Goal: Task Accomplishment & Management: Complete application form

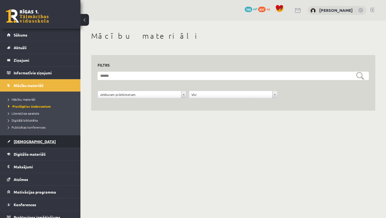
click at [54, 144] on link "[DEMOGRAPHIC_DATA]" at bounding box center [40, 141] width 67 height 12
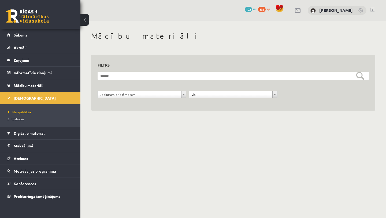
click at [130, 193] on body "0 Dāvanas 192 mP 837 xp Gabriela Annija Andersone Sākums Aktuāli Kā mācīties eS…" at bounding box center [193, 109] width 386 height 218
click at [42, 96] on link "[DEMOGRAPHIC_DATA]" at bounding box center [40, 98] width 67 height 12
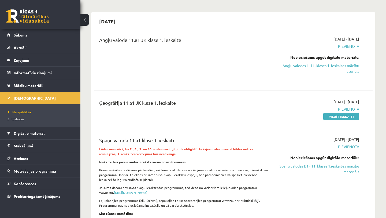
scroll to position [41, 0]
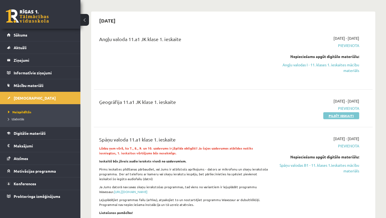
click at [341, 114] on link "Pildīt ieskaiti" at bounding box center [341, 115] width 36 height 7
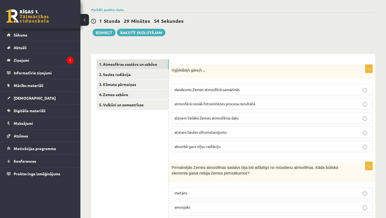
scroll to position [51, 0]
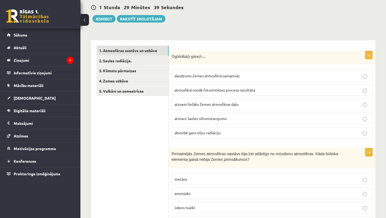
click at [230, 132] on p "absorbē garo viļņu radiāciju" at bounding box center [271, 133] width 195 height 6
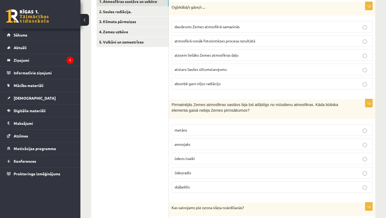
scroll to position [96, 0]
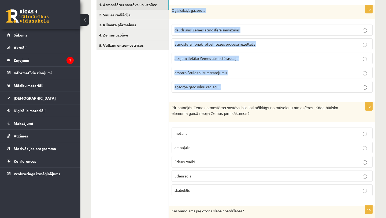
drag, startPoint x: 172, startPoint y: 9, endPoint x: 239, endPoint y: 94, distance: 107.9
click at [239, 94] on div "1p Ogļskābā/s gāze/s ... daudzums Zemes atmosfērā samazinās atmosfērā nonāk fot…" at bounding box center [272, 51] width 206 height 92
copy div "Ogļskābā/s gāze/s ... daudzums Zemes atmosfērā samazinās atmosfērā nonāk fotosi…"
click at [228, 97] on div "1p Ogļskābā/s gāze/s ... daudzums Zemes atmosfērā samazinās atmosfērā nonāk fot…" at bounding box center [272, 51] width 206 height 92
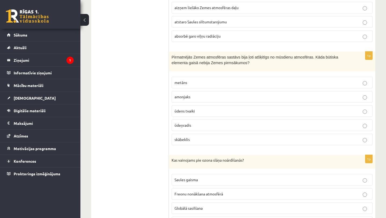
scroll to position [148, 0]
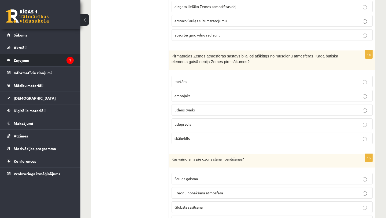
click at [37, 59] on legend "Ziņojumi 1" at bounding box center [44, 60] width 60 height 12
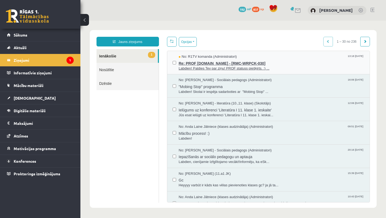
click at [216, 62] on span "Re: PROF uzdevumi.lv - [RMC-WRPCK-030]" at bounding box center [272, 62] width 186 height 7
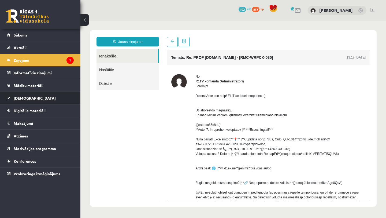
click at [50, 96] on link "[DEMOGRAPHIC_DATA]" at bounding box center [40, 98] width 67 height 12
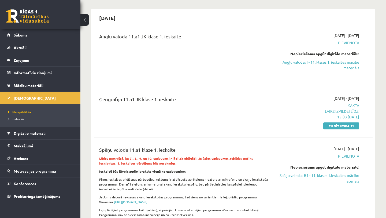
scroll to position [44, 0]
click at [342, 128] on link "Pildīt ieskaiti" at bounding box center [341, 125] width 36 height 7
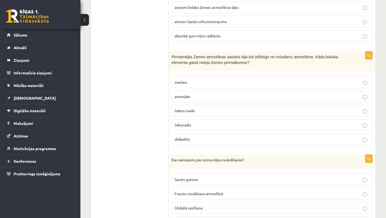
scroll to position [149, 0]
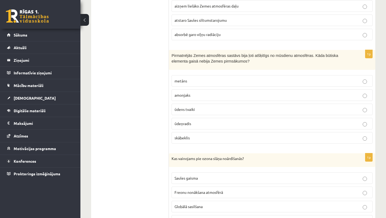
click at [216, 139] on p "skābeklis" at bounding box center [271, 138] width 195 height 6
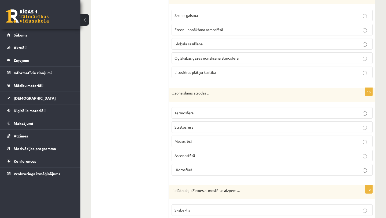
scroll to position [311, 0]
click at [224, 129] on p "Stratosfērā" at bounding box center [271, 127] width 195 height 6
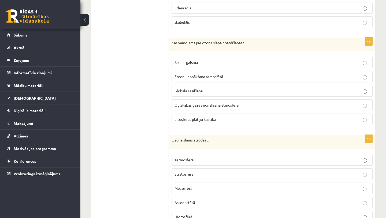
scroll to position [264, 0]
click at [243, 81] on label "Freonu nonākšana atmosfērā" at bounding box center [271, 76] width 201 height 12
drag, startPoint x: 170, startPoint y: 41, endPoint x: 233, endPoint y: 49, distance: 63.5
click at [233, 49] on div "Kas vainojams pie ozona slāņa noārdīšanās?" at bounding box center [272, 44] width 206 height 14
click at [280, 42] on p "Kas vainojams pie ozona slāņa noārdīšanās?" at bounding box center [258, 42] width 174 height 5
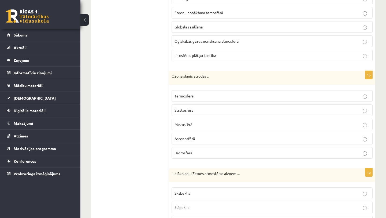
scroll to position [386, 0]
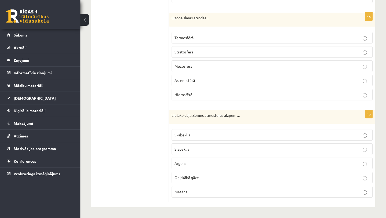
click at [218, 149] on p "Slāpeklis" at bounding box center [271, 149] width 195 height 6
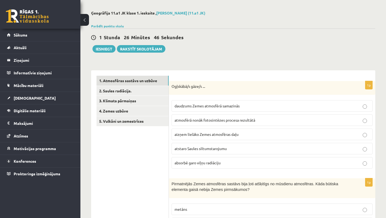
scroll to position [0, 0]
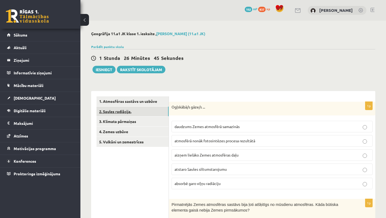
click at [148, 110] on link "2. Saules radiācija." at bounding box center [132, 111] width 72 height 10
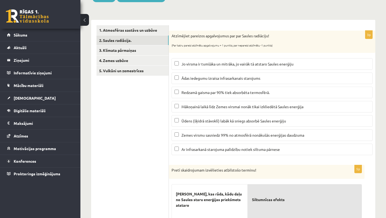
scroll to position [70, 0]
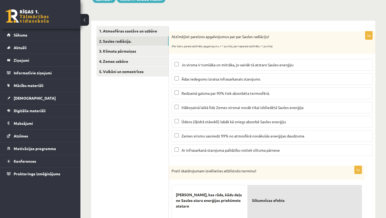
click at [263, 151] on span "Ar infrasarkanā starojuma palīdzību notiek siltuma pārnese" at bounding box center [230, 149] width 98 height 5
click at [287, 110] on p "Mākoņainā laikā līdz Zemes virsmai nonāk tikai izkliedētā Saules enerģija" at bounding box center [271, 107] width 195 height 6
click at [157, 29] on link "1. Atmosfēras sastāvs un uzbūve" at bounding box center [132, 31] width 72 height 10
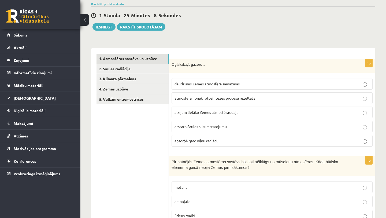
scroll to position [0, 0]
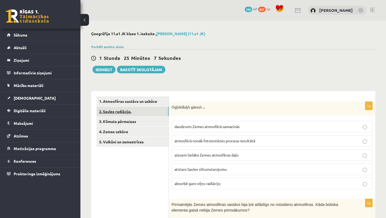
click at [141, 109] on link "2. Saules radiācija." at bounding box center [132, 111] width 72 height 10
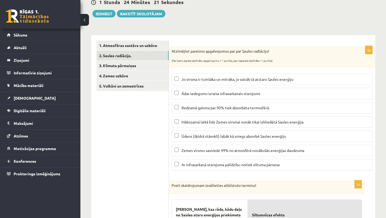
scroll to position [71, 0]
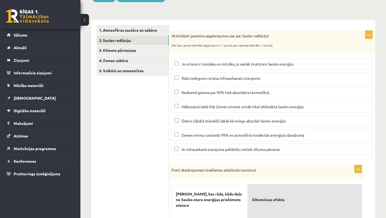
click at [241, 68] on label "Jo virsma ir tumšāka un mitrāka, jo vairāk tā atstaro Saules enerģiju" at bounding box center [271, 64] width 201 height 12
click at [231, 93] on span "Redzamā gaisma par 90% tiek absorbēta termosfērā." at bounding box center [225, 92] width 88 height 5
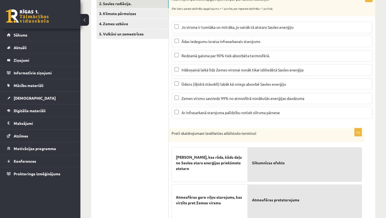
scroll to position [83, 0]
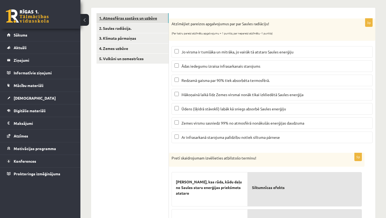
click at [131, 17] on link "1. Atmosfēras sastāvs un uzbūve" at bounding box center [132, 18] width 72 height 10
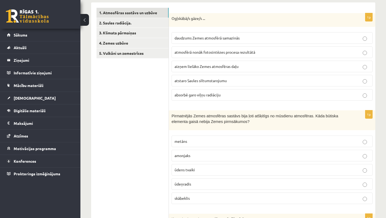
scroll to position [89, 0]
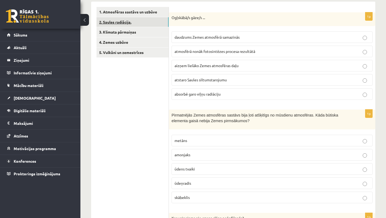
click at [156, 21] on link "2. Saules radiācija." at bounding box center [132, 22] width 72 height 10
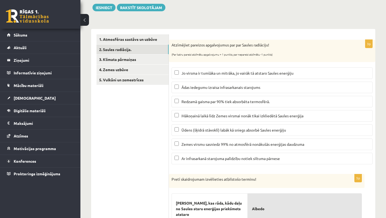
scroll to position [0, 0]
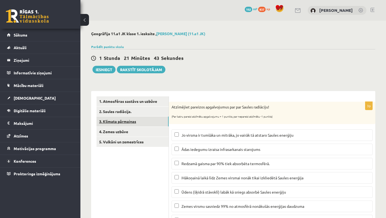
click at [154, 121] on link "3. Klimata pārmaiņas" at bounding box center [132, 121] width 72 height 10
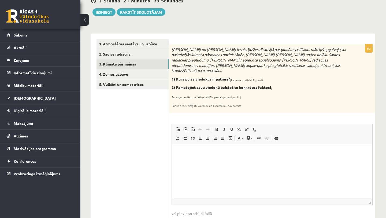
scroll to position [57, 0]
click at [155, 45] on link "1. Atmosfēras sastāvs un uzbūve" at bounding box center [132, 44] width 72 height 10
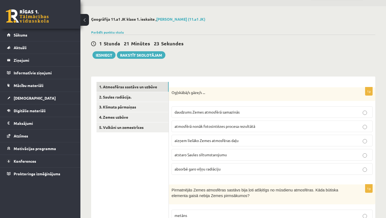
scroll to position [0, 0]
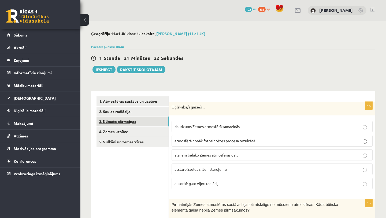
click at [139, 120] on link "3. Klimata pārmaiņas" at bounding box center [132, 121] width 72 height 10
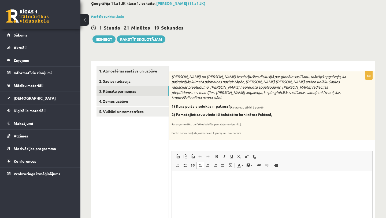
click at [261, 184] on html at bounding box center [272, 179] width 200 height 16
click at [263, 181] on p "**********" at bounding box center [272, 179] width 190 height 6
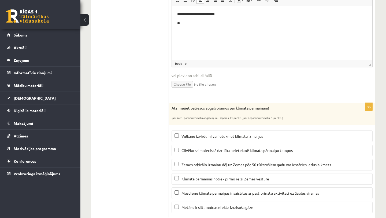
scroll to position [206, 0]
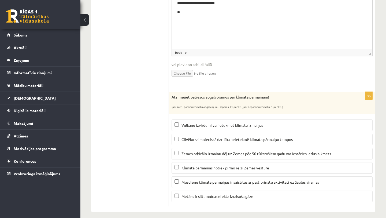
click at [231, 122] on span "Vulkānu izvirdumi var ietekmēt klimata izmaiņas" at bounding box center [222, 124] width 82 height 5
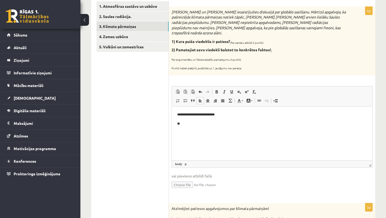
scroll to position [96, 0]
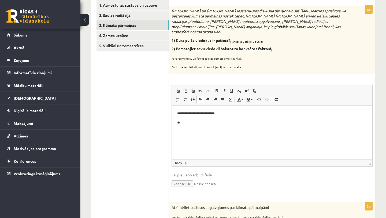
click at [208, 122] on p "**" at bounding box center [272, 123] width 190 height 6
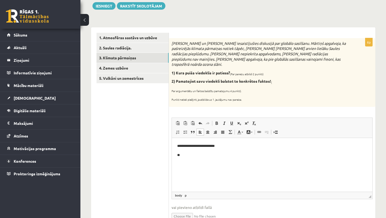
scroll to position [54, 0]
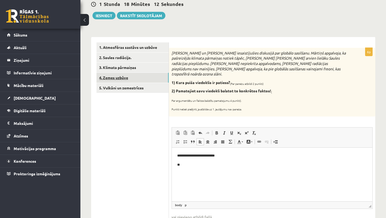
click at [158, 77] on link "4. Zemes uzbūve" at bounding box center [132, 78] width 72 height 10
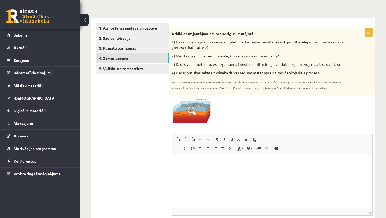
scroll to position [74, 0]
click at [206, 163] on p "Bagātinātā teksta redaktors, wiswyg-editor-user-answer-47024994776380" at bounding box center [272, 162] width 190 height 6
click at [196, 109] on span at bounding box center [192, 110] width 9 height 9
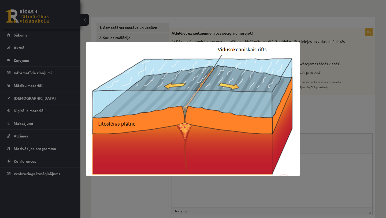
click at [314, 109] on div at bounding box center [193, 109] width 386 height 218
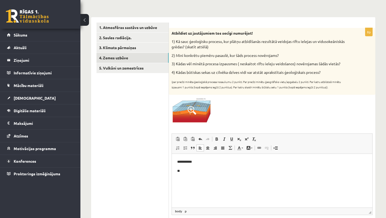
click at [214, 172] on p "**" at bounding box center [272, 171] width 190 height 6
click at [149, 72] on link "5. Vulkāni un zemestrīces" at bounding box center [132, 68] width 72 height 10
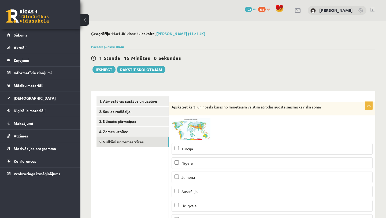
scroll to position [11, 0]
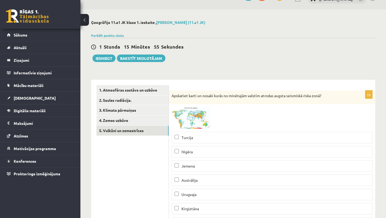
click at [195, 117] on span at bounding box center [192, 119] width 9 height 9
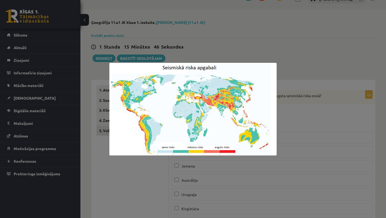
click at [291, 123] on div at bounding box center [193, 109] width 386 height 218
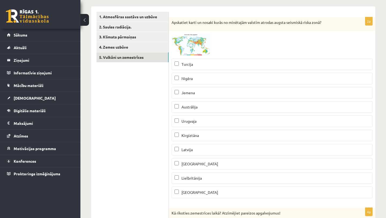
scroll to position [85, 0]
click at [198, 40] on img at bounding box center [191, 44] width 40 height 22
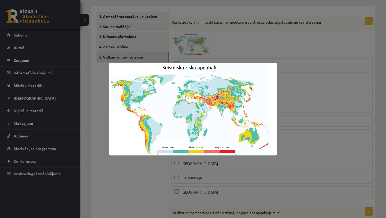
click at [301, 92] on div at bounding box center [193, 109] width 386 height 218
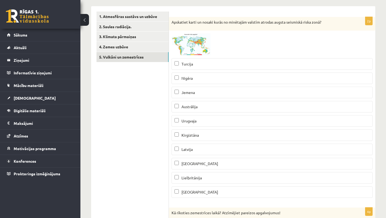
click at [227, 63] on p "Turcija" at bounding box center [271, 64] width 195 height 6
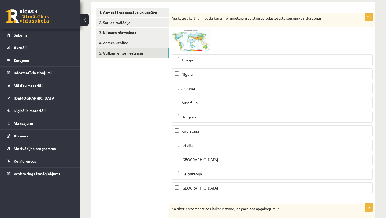
scroll to position [88, 0]
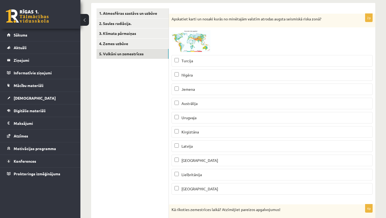
click at [212, 58] on label "Turcija" at bounding box center [271, 61] width 201 height 12
click at [183, 145] on span "Latvija" at bounding box center [186, 145] width 11 height 5
click at [195, 39] on span at bounding box center [192, 43] width 9 height 9
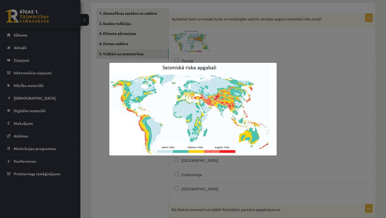
click at [285, 77] on div at bounding box center [193, 109] width 386 height 218
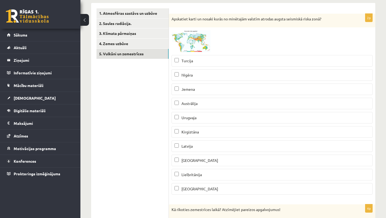
click at [200, 172] on p "Lielbritānija" at bounding box center [271, 174] width 195 height 6
click at [203, 101] on p "Austrālija" at bounding box center [271, 103] width 195 height 6
click at [189, 39] on span at bounding box center [192, 43] width 9 height 9
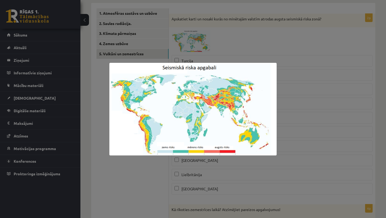
click at [303, 51] on div at bounding box center [193, 109] width 386 height 218
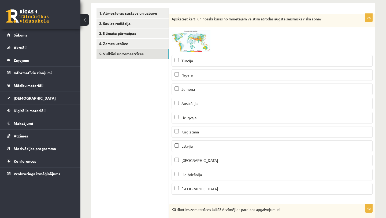
click at [198, 43] on img at bounding box center [191, 41] width 40 height 22
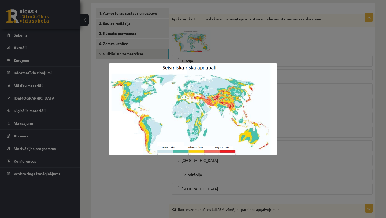
click at [289, 80] on div at bounding box center [193, 109] width 386 height 218
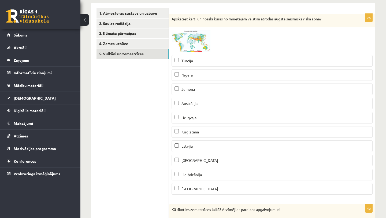
click at [214, 71] on label "Nigēra" at bounding box center [271, 75] width 201 height 12
click at [199, 39] on img at bounding box center [191, 41] width 40 height 22
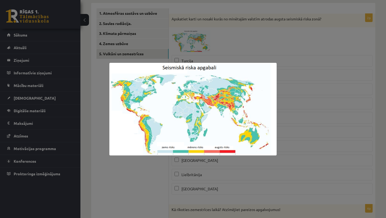
click at [307, 77] on div at bounding box center [193, 109] width 386 height 218
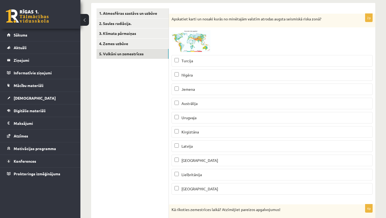
click at [208, 158] on p "Madagaskara" at bounding box center [271, 160] width 195 height 6
click at [202, 42] on img at bounding box center [191, 41] width 40 height 22
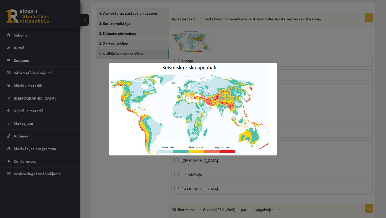
click at [297, 36] on div at bounding box center [193, 109] width 386 height 218
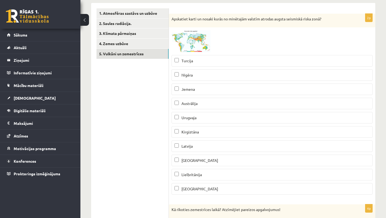
click at [197, 36] on img at bounding box center [191, 41] width 40 height 22
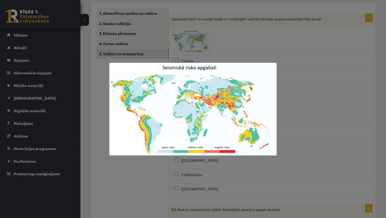
click at [320, 79] on div at bounding box center [193, 109] width 386 height 218
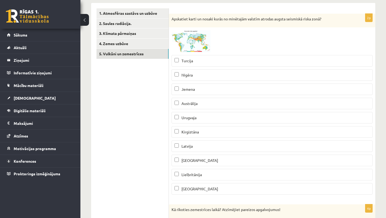
click at [194, 35] on img at bounding box center [191, 41] width 40 height 22
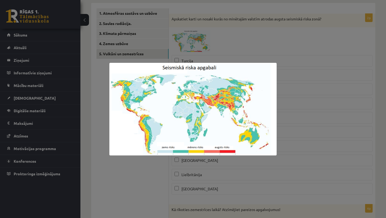
click at [331, 56] on div at bounding box center [193, 109] width 386 height 218
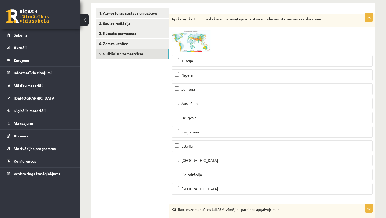
click at [201, 121] on label "Urugvaja" at bounding box center [271, 118] width 201 height 12
click at [199, 41] on img at bounding box center [191, 41] width 40 height 22
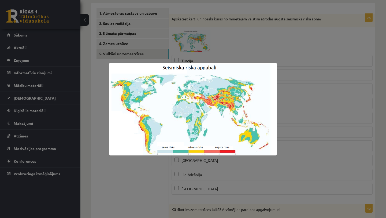
click at [360, 82] on div at bounding box center [193, 109] width 386 height 218
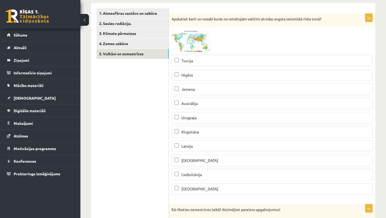
click at [231, 86] on p "Jemena" at bounding box center [271, 89] width 195 height 6
click at [196, 39] on img at bounding box center [191, 41] width 40 height 22
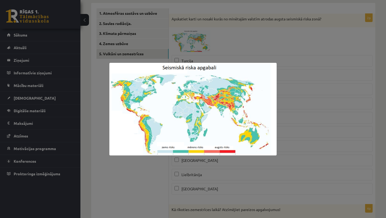
click at [295, 61] on div at bounding box center [193, 109] width 386 height 218
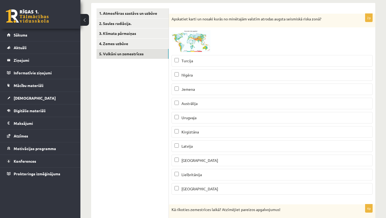
click at [193, 175] on span "Lielbritānija" at bounding box center [191, 174] width 20 height 5
click at [194, 160] on span "Madagaskara" at bounding box center [199, 160] width 37 height 5
click at [194, 147] on p "Latvija" at bounding box center [271, 146] width 195 height 6
click at [193, 191] on p "Peru" at bounding box center [271, 189] width 195 height 6
click at [196, 134] on p "Kirgiztāna" at bounding box center [271, 132] width 195 height 6
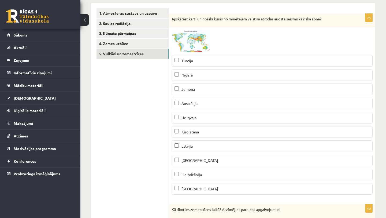
click at [197, 117] on p "Urugvaja" at bounding box center [271, 118] width 195 height 6
click at [197, 103] on span "Austrālija" at bounding box center [189, 103] width 16 height 5
click at [197, 88] on p "Jemena" at bounding box center [271, 89] width 195 height 6
click at [197, 77] on p "Nigēra" at bounding box center [271, 75] width 195 height 6
click at [197, 60] on p "Turcija" at bounding box center [271, 61] width 195 height 6
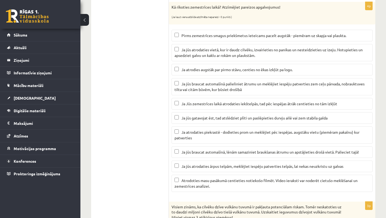
scroll to position [288, 0]
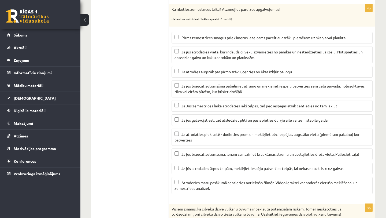
click at [193, 54] on p "Ja jūs atrodaties vietā, kur ir daudz cilvēku, izvairieties no panikas un neste…" at bounding box center [271, 54] width 195 height 11
click at [194, 106] on span "Ja Jūs zemestrīces laikā atrodaties iekštelpās, tad pēc iespējas ātrāk centieti…" at bounding box center [259, 105] width 156 height 5
click at [197, 118] on span "Ja jūs gatavojat ēst, tad atslēdziet plīti un paslēpieties durvju ailē vai zem …" at bounding box center [254, 119] width 146 height 5
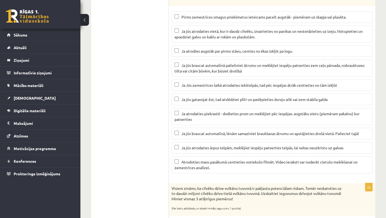
scroll to position [311, 0]
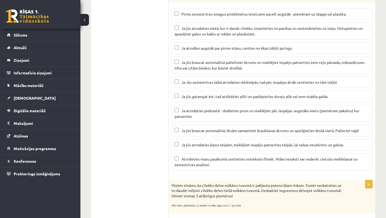
click at [208, 115] on p "Ja atrodaties piekrastē - dodieties prom un meklējiet pēc iespējas. augstāku vi…" at bounding box center [271, 113] width 195 height 11
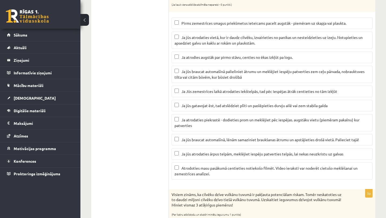
scroll to position [303, 0]
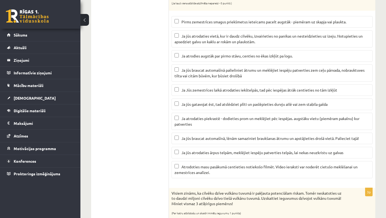
click at [244, 89] on span "Ja Jūs zemestrīces laikā atrodaties iekštelpās, tad pēc iespējas ātrāk centieti…" at bounding box center [259, 89] width 156 height 5
click at [242, 83] on fieldset "Pirms zemestrīces smagus priekšmetus ieteicams pacelt augstāk - piemēram uz ska…" at bounding box center [271, 96] width 201 height 166
click at [241, 89] on span "Ja Jūs zemestrīces laikā atrodaties iekštelpās, tad pēc iespējas ātrāk centieti…" at bounding box center [259, 89] width 156 height 5
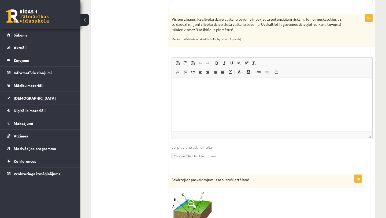
scroll to position [475, 0]
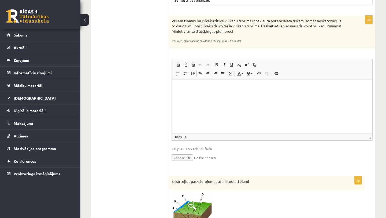
click at [239, 89] on p "Bagātinātā teksta redaktors, wiswyg-editor-user-answer-47025000765480" at bounding box center [272, 87] width 190 height 6
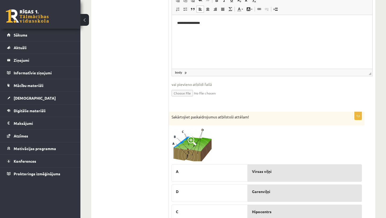
scroll to position [583, 0]
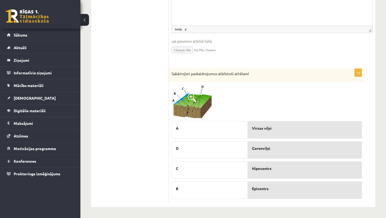
click at [191, 102] on img at bounding box center [191, 101] width 40 height 33
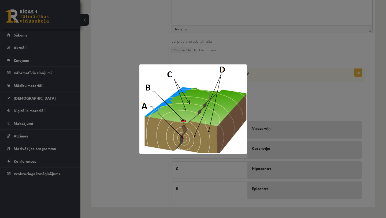
click at [291, 94] on div at bounding box center [193, 109] width 386 height 218
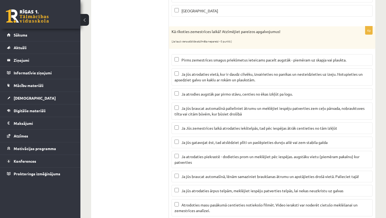
scroll to position [267, 0]
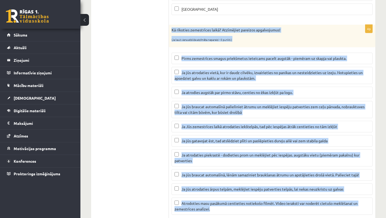
drag, startPoint x: 171, startPoint y: 29, endPoint x: 222, endPoint y: 213, distance: 190.8
click at [222, 213] on div "4p Kā rīkoties zemestrīces laikā? Atzīmējiet pareizos apgalvojumus! (Ja kaut vi…" at bounding box center [272, 122] width 206 height 194
copy div "Kā rīkoties zemestrīces laikā? Atzīmējiet pareizos apgalvojumus! (Ja kaut viena…"
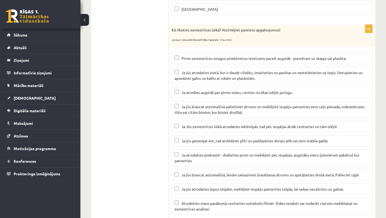
click at [130, 162] on ul "1. Atmosfēras sastāvs un uzbūve 2. Saules radiācija. 3. Klimata pārmaiņas 4. Ze…" at bounding box center [132, 173] width 72 height 688
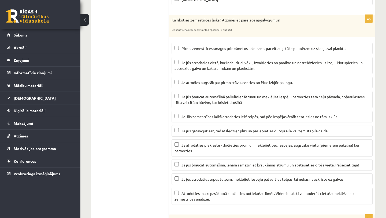
scroll to position [275, 0]
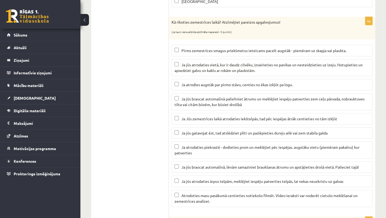
click at [213, 119] on span "Ja Jūs zemestrīces laikā atrodaties iekštelpās, tad pēc iespējas ātrāk centieti…" at bounding box center [259, 118] width 156 height 5
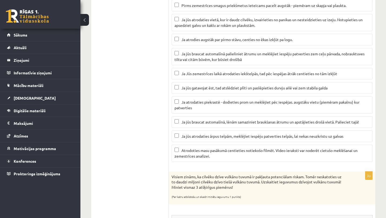
scroll to position [322, 0]
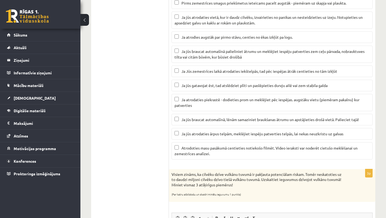
click at [212, 122] on label "Ja jūs braucat automašīnā, lēnām samaziniet braukšanas ātrumu un apstājieties d…" at bounding box center [271, 120] width 201 height 12
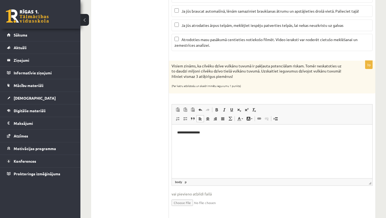
scroll to position [432, 0]
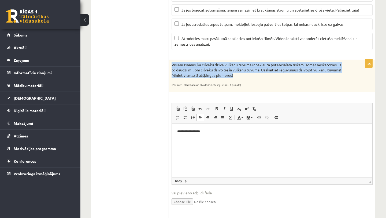
drag, startPoint x: 171, startPoint y: 63, endPoint x: 237, endPoint y: 76, distance: 67.4
click at [237, 76] on div "Visiem zināms, ka cilvēku dzīve vulkānu tuvumā ir pakļauta potenciālam riskam. …" at bounding box center [272, 75] width 206 height 33
copy p "Visiem zināms, ka cilvēku dzīve vulkānu tuvumā ir pakļauta potenciālam riskam. …"
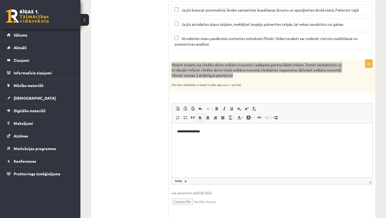
click at [255, 131] on p "**********" at bounding box center [272, 131] width 190 height 6
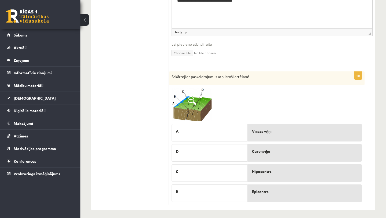
scroll to position [582, 0]
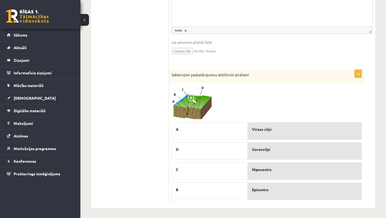
click at [189, 95] on span at bounding box center [192, 98] width 9 height 9
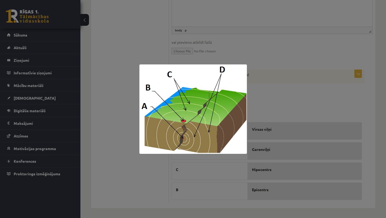
click at [284, 106] on div at bounding box center [193, 109] width 386 height 218
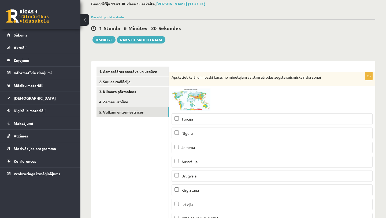
scroll to position [40, 0]
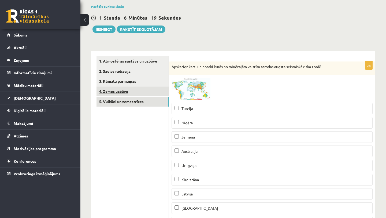
click at [132, 91] on link "4. Zemes uzbūve" at bounding box center [132, 91] width 72 height 10
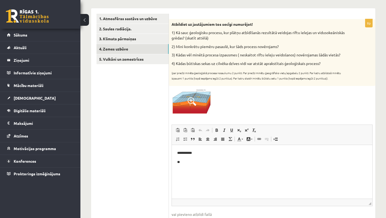
scroll to position [84, 0]
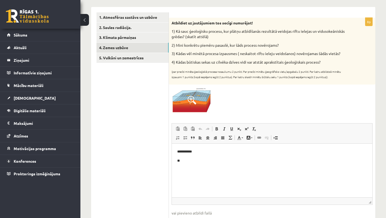
click at [210, 161] on p "**" at bounding box center [272, 161] width 190 height 6
click at [181, 151] on p "**********" at bounding box center [272, 151] width 190 height 6
click at [198, 162] on p "**" at bounding box center [272, 161] width 190 height 6
drag, startPoint x: 171, startPoint y: 24, endPoint x: 289, endPoint y: 43, distance: 119.2
click at [289, 44] on div "Atbildiet uz jautājumiem tos secīgi numurējot! 1) Kā sauc ģeoloģisku procesu, k…" at bounding box center [272, 51] width 206 height 67
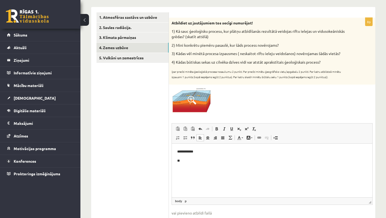
copy div "Atbildiet uz jautājumiem tos secīgi numurējot! 1) Kā sauc ģeoloģisku procesu, k…"
click at [290, 104] on div at bounding box center [271, 99] width 201 height 25
click at [236, 163] on p "**" at bounding box center [272, 161] width 190 height 6
click at [182, 159] on strong "**********" at bounding box center [195, 159] width 28 height 3
click at [221, 168] on html "**********" at bounding box center [272, 155] width 200 height 25
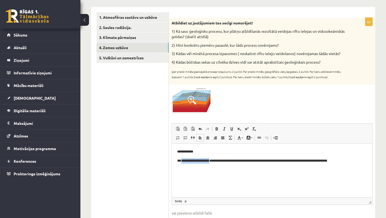
drag, startPoint x: 216, startPoint y: 160, endPoint x: 182, endPoint y: 158, distance: 34.6
click at [181, 158] on p "**********" at bounding box center [272, 161] width 190 height 6
click at [218, 127] on span at bounding box center [216, 128] width 4 height 4
drag, startPoint x: 218, startPoint y: 162, endPoint x: 215, endPoint y: 162, distance: 2.9
click at [215, 162] on p "**********" at bounding box center [272, 161] width 190 height 6
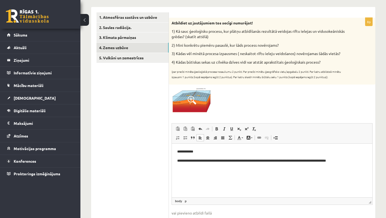
click at [213, 161] on p "**********" at bounding box center [272, 161] width 190 height 6
click at [353, 162] on p "**********" at bounding box center [272, 161] width 190 height 6
click at [181, 161] on p "**********" at bounding box center [272, 161] width 190 height 6
drag, startPoint x: 248, startPoint y: 160, endPoint x: 213, endPoint y: 159, distance: 35.4
click at [213, 159] on p "**********" at bounding box center [272, 163] width 190 height 11
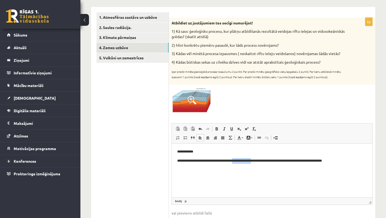
drag, startPoint x: 264, startPoint y: 161, endPoint x: 239, endPoint y: 159, distance: 24.2
click at [239, 159] on p "**********" at bounding box center [272, 161] width 190 height 6
click at [339, 162] on p "**********" at bounding box center [272, 161] width 190 height 6
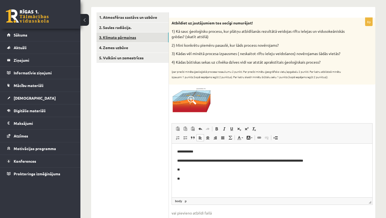
click at [148, 39] on link "3. Klimata pārmaiņas" at bounding box center [132, 37] width 72 height 10
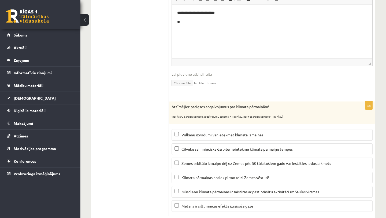
scroll to position [206, 0]
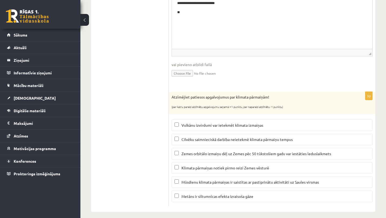
click at [212, 195] on label "Metāns ir siltumnīcas efekta izraisoša gāze" at bounding box center [271, 196] width 201 height 12
click at [215, 180] on label "Mūsdienu klimata pārmaiņas ir saistītas ar pastiprinātu aktivitāti uz Saules vi…" at bounding box center [271, 182] width 201 height 12
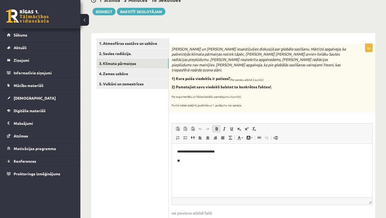
scroll to position [63, 0]
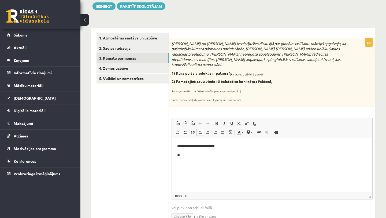
click at [180, 148] on p "**********" at bounding box center [272, 146] width 190 height 6
click at [197, 156] on p "**" at bounding box center [272, 155] width 190 height 6
drag, startPoint x: 209, startPoint y: 154, endPoint x: 182, endPoint y: 154, distance: 27.3
click at [182, 154] on p "**********" at bounding box center [272, 155] width 190 height 6
drag, startPoint x: 189, startPoint y: 145, endPoint x: 181, endPoint y: 144, distance: 7.8
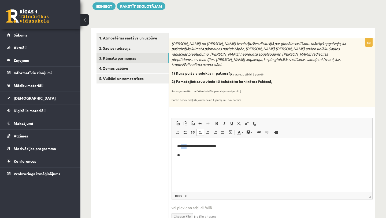
click at [181, 144] on p "**********" at bounding box center [272, 146] width 190 height 6
click at [213, 157] on p "**" at bounding box center [272, 155] width 190 height 6
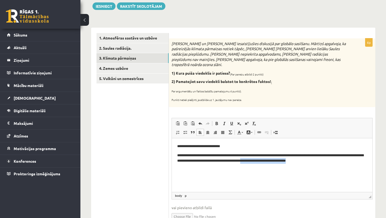
drag, startPoint x: 334, startPoint y: 163, endPoint x: 271, endPoint y: 162, distance: 62.7
click at [271, 162] on p "**********" at bounding box center [272, 157] width 190 height 11
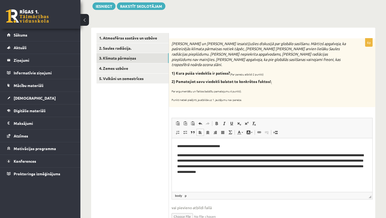
click at [275, 173] on p "**********" at bounding box center [272, 163] width 190 height 22
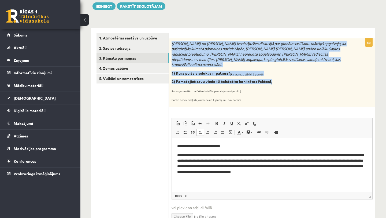
drag, startPoint x: 172, startPoint y: 42, endPoint x: 279, endPoint y: 78, distance: 112.8
click at [279, 79] on div "Mārtiņš un Jānis bija iesaistījušies diskusijā par globālo sasilšanu. Mārtiņš a…" at bounding box center [272, 72] width 206 height 69
copy div "Mārtiņš un Jānis bija iesaistījušies diskusijā par globālo sasilšanu. Mārtiņš a…"
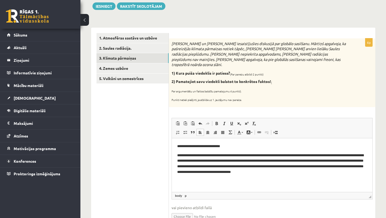
click at [279, 79] on p "2) Pamatojiet savu viedokli balstot to konkrētos faktos! (" at bounding box center [258, 81] width 174 height 5
drag, startPoint x: 193, startPoint y: 146, endPoint x: 182, endPoint y: 145, distance: 11.8
click at [182, 145] on p "**********" at bounding box center [272, 146] width 190 height 6
click at [226, 159] on p "**********" at bounding box center [272, 163] width 190 height 22
drag, startPoint x: 210, startPoint y: 155, endPoint x: 213, endPoint y: 156, distance: 2.8
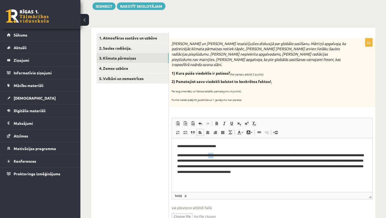
click at [217, 155] on p "**********" at bounding box center [272, 163] width 190 height 22
click at [230, 145] on p "**********" at bounding box center [272, 146] width 190 height 6
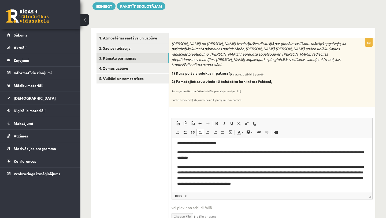
scroll to position [0, 0]
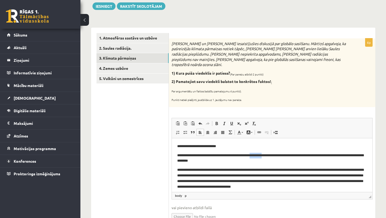
drag, startPoint x: 274, startPoint y: 156, endPoint x: 261, endPoint y: 156, distance: 12.6
click at [261, 156] on p "**********" at bounding box center [272, 157] width 190 height 11
drag, startPoint x: 262, startPoint y: 155, endPoint x: 208, endPoint y: 153, distance: 53.9
click at [208, 153] on p "**********" at bounding box center [272, 157] width 190 height 11
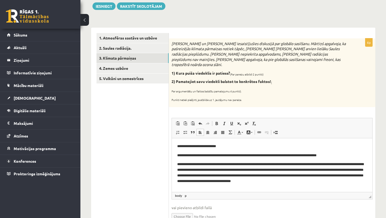
click at [352, 155] on p "**********" at bounding box center [272, 155] width 190 height 6
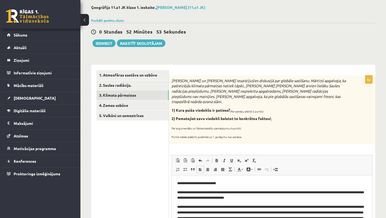
scroll to position [116, 0]
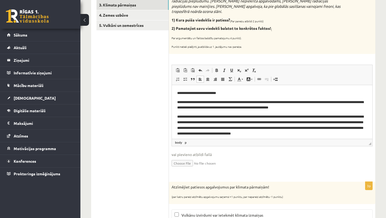
click at [288, 106] on p "**********" at bounding box center [272, 104] width 190 height 11
click at [344, 111] on body "**********" at bounding box center [272, 113] width 190 height 46
click at [343, 109] on p "**********" at bounding box center [272, 104] width 190 height 11
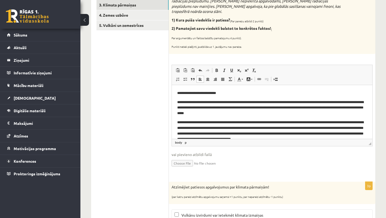
click at [202, 114] on p "**********" at bounding box center [272, 107] width 190 height 17
click at [256, 116] on body "**********" at bounding box center [272, 115] width 190 height 51
click at [257, 115] on p "**********" at bounding box center [272, 107] width 190 height 17
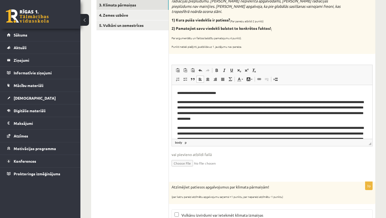
click at [212, 108] on p "**********" at bounding box center [272, 110] width 190 height 22
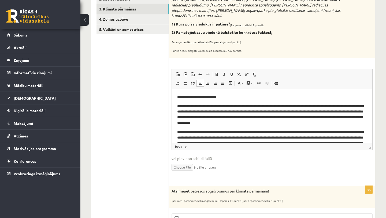
scroll to position [115, 0]
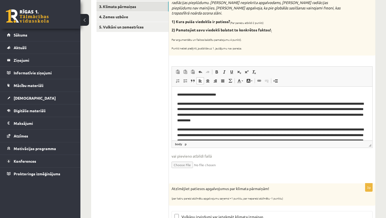
click at [191, 104] on p "**********" at bounding box center [272, 112] width 190 height 22
click at [198, 106] on p "**********" at bounding box center [272, 112] width 190 height 22
click at [232, 110] on p "**********" at bounding box center [272, 112] width 190 height 22
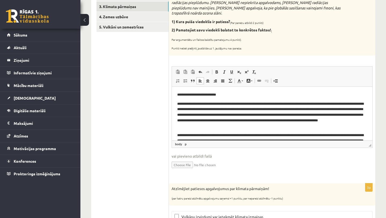
scroll to position [0, 0]
drag, startPoint x: 353, startPoint y: 109, endPoint x: 240, endPoint y: 115, distance: 112.6
click at [240, 115] on p "**********" at bounding box center [272, 115] width 190 height 28
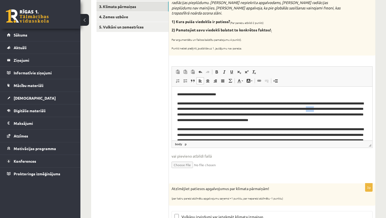
drag, startPoint x: 364, startPoint y: 109, endPoint x: 353, endPoint y: 109, distance: 11.0
click at [353, 109] on p "**********" at bounding box center [272, 112] width 190 height 22
click at [242, 111] on p "**********" at bounding box center [272, 112] width 190 height 22
click at [352, 110] on p "**********" at bounding box center [272, 112] width 190 height 22
drag, startPoint x: 176, startPoint y: 114, endPoint x: 348, endPoint y: 258, distance: 224.0
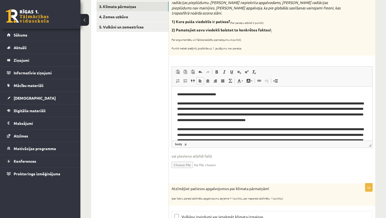
click at [176, 114] on html "**********" at bounding box center [272, 120] width 200 height 68
drag, startPoint x: 240, startPoint y: 114, endPoint x: 234, endPoint y: 114, distance: 6.2
click at [233, 114] on p "**********" at bounding box center [272, 112] width 190 height 22
click at [273, 119] on p "**********" at bounding box center [272, 112] width 190 height 22
click at [296, 116] on p "**********" at bounding box center [272, 112] width 190 height 22
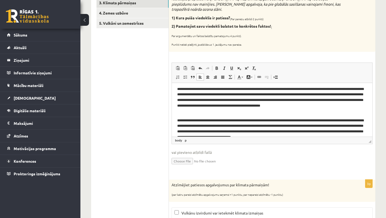
scroll to position [11, 0]
click at [219, 108] on p "**********" at bounding box center [272, 100] width 190 height 28
click at [215, 111] on p "**********" at bounding box center [272, 100] width 190 height 28
click at [276, 112] on p "**********" at bounding box center [272, 100] width 190 height 28
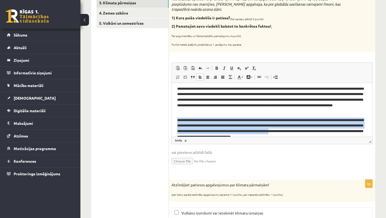
scroll to position [20, 0]
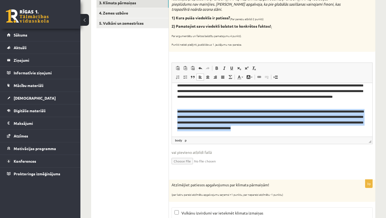
drag, startPoint x: 177, startPoint y: 119, endPoint x: 507, endPoint y: 214, distance: 343.3
click at [335, 136] on html "**********" at bounding box center [272, 99] width 200 height 73
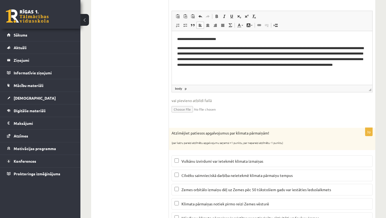
scroll to position [206, 0]
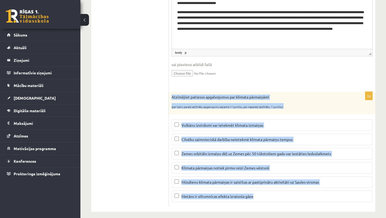
drag, startPoint x: 170, startPoint y: 90, endPoint x: 281, endPoint y: 191, distance: 149.4
click at [282, 191] on div "3p Atzīmējiet patiesos apgalvojumus par klimata pārmaiņām! (par katru pareizi a…" at bounding box center [272, 149] width 206 height 114
copy div "Atzīmējiet patiesos apgalvojumus par klimata pārmaiņām! (par katru pareizi atzī…"
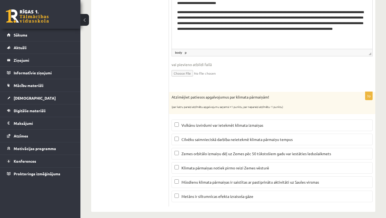
click at [274, 74] on fieldset "**********" at bounding box center [271, 29] width 201 height 109
click at [184, 179] on span "Mūsdienu klimata pārmaiņas ir saistītas ar pastiprinātu aktivitāti uz Saules vi…" at bounding box center [249, 181] width 137 height 5
click at [188, 151] on span "Zemes orbitālo izmaiņu dēļ uz Zemes pēc 50 tūkstošiem gadu var iestāties ledusl…" at bounding box center [255, 153] width 149 height 5
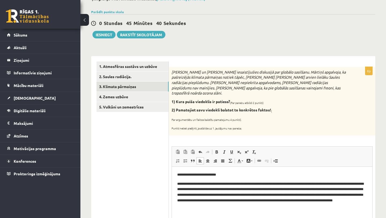
scroll to position [32, 0]
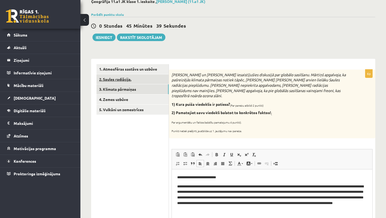
click at [148, 80] on link "2. Saules radiācija." at bounding box center [132, 79] width 72 height 10
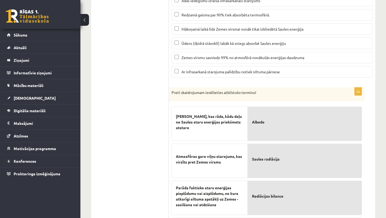
scroll to position [0, 0]
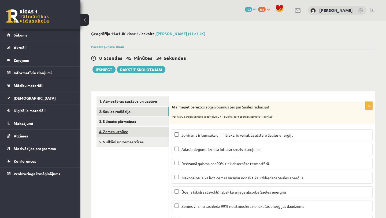
click at [139, 134] on link "4. Zemes uzbūve" at bounding box center [132, 131] width 72 height 10
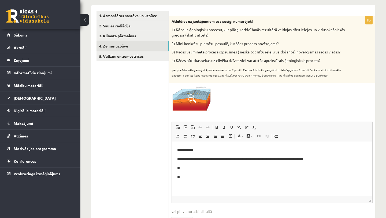
click at [210, 177] on p "**" at bounding box center [272, 177] width 190 height 6
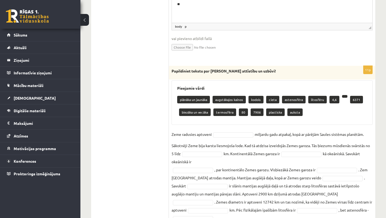
scroll to position [273, 0]
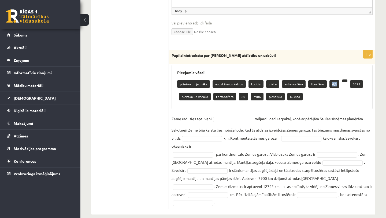
drag, startPoint x: 333, startPoint y: 86, endPoint x: 325, endPoint y: 89, distance: 7.9
click at [325, 89] on div "plānāka un jaunāka augstākajos kalnos kodols cieta astenosfēra litosfēru 4,6 63…" at bounding box center [272, 90] width 190 height 26
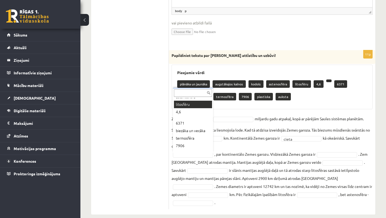
scroll to position [38, 0]
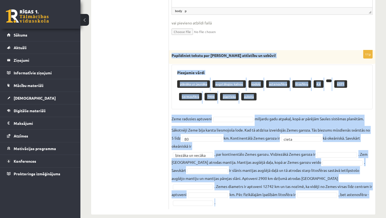
drag, startPoint x: 171, startPoint y: 55, endPoint x: 313, endPoint y: 200, distance: 202.9
click at [313, 200] on div "**********" at bounding box center [272, 129] width 206 height 159
copy div "Papildiniet tekstu par Zemes attīstību un uzbūvi! Pieejamie vārdi plānāka un ja…"
click at [364, 102] on div "plānāka un jaunāka augstākajos kalnos kodols astenosfēra litosfēru 4,6 6371 ter…" at bounding box center [272, 90] width 190 height 26
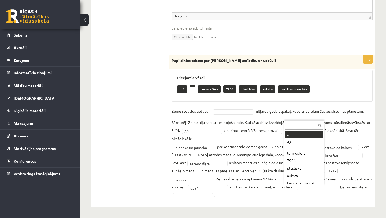
scroll to position [3, 0]
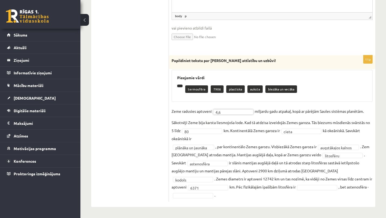
click at [181, 84] on p at bounding box center [179, 85] width 5 height 3
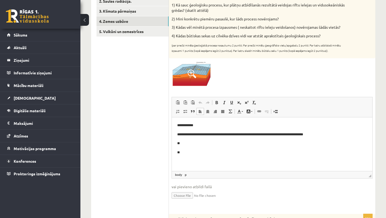
scroll to position [111, 0]
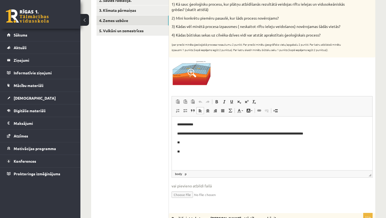
click at [233, 140] on p "**" at bounding box center [272, 142] width 190 height 6
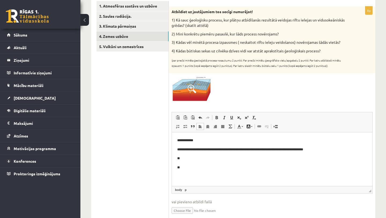
scroll to position [89, 0]
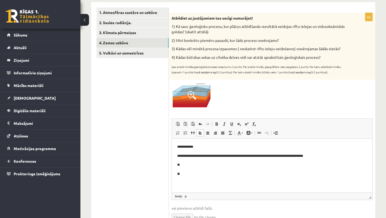
drag, startPoint x: 170, startPoint y: 17, endPoint x: 337, endPoint y: 58, distance: 171.4
click at [337, 59] on div "Atbildiet uz jautājumiem tos secīgi numurējot! 1) Kā sauc ģeoloģisku procesu, k…" at bounding box center [272, 46] width 206 height 67
copy div "Atbildiet uz jautājumiem tos secīgi numurējot! 1) Kā sauc ģeoloģisku procesu, k…"
click at [327, 86] on div at bounding box center [271, 94] width 201 height 25
click at [205, 168] on body "**********" at bounding box center [272, 160] width 190 height 33
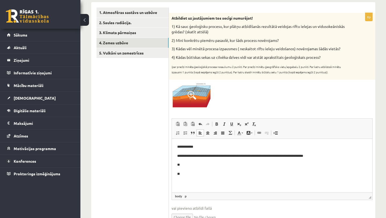
click at [210, 163] on p "**" at bounding box center [272, 165] width 190 height 6
drag, startPoint x: 258, startPoint y: 166, endPoint x: 237, endPoint y: 164, distance: 21.0
click at [237, 164] on p "**********" at bounding box center [272, 165] width 190 height 6
drag, startPoint x: 320, startPoint y: 166, endPoint x: 318, endPoint y: 164, distance: 3.1
click at [318, 164] on p "**********" at bounding box center [272, 165] width 190 height 6
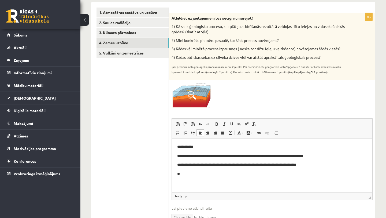
click at [318, 164] on p "**********" at bounding box center [272, 165] width 190 height 6
click at [284, 170] on body "**********" at bounding box center [272, 160] width 190 height 33
click at [284, 171] on p "**" at bounding box center [272, 174] width 190 height 6
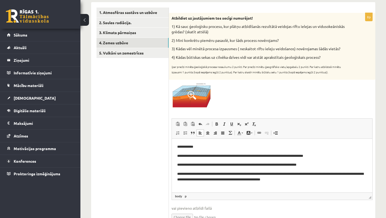
click at [325, 178] on p "**********" at bounding box center [272, 176] width 190 height 11
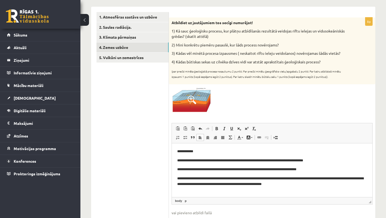
scroll to position [85, 0]
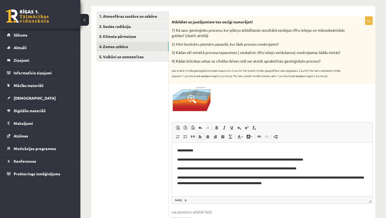
click at [321, 171] on body "**********" at bounding box center [272, 166] width 190 height 38
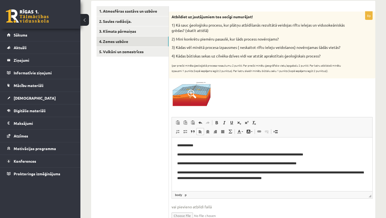
scroll to position [0, 0]
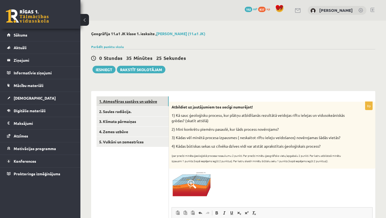
click at [150, 101] on link "1. Atmosfēras sastāvs un uzbūve" at bounding box center [132, 101] width 72 height 10
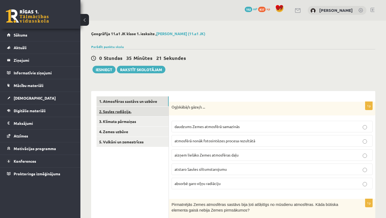
click at [150, 113] on link "2. Saules radiācija." at bounding box center [132, 111] width 72 height 10
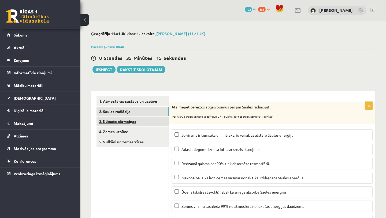
click at [146, 122] on link "3. Klimata pārmaiņas" at bounding box center [132, 121] width 72 height 10
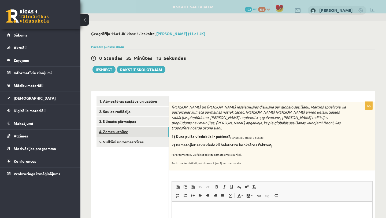
click at [150, 135] on link "4. Zemes uzbūve" at bounding box center [132, 131] width 72 height 10
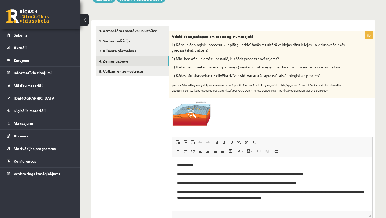
scroll to position [32, 0]
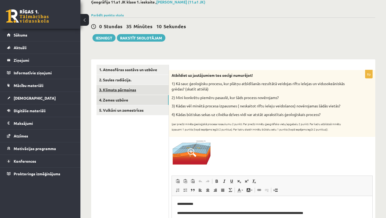
click at [150, 88] on link "3. Klimata pārmaiņas" at bounding box center [132, 90] width 72 height 10
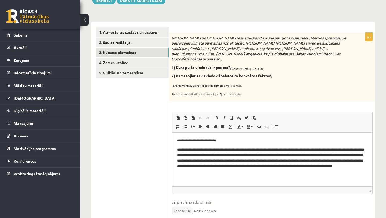
scroll to position [58, 0]
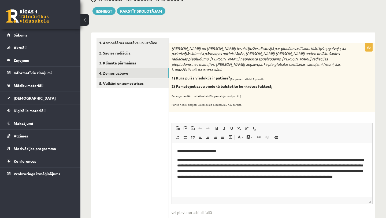
click at [150, 73] on link "4. Zemes uzbūve" at bounding box center [132, 73] width 72 height 10
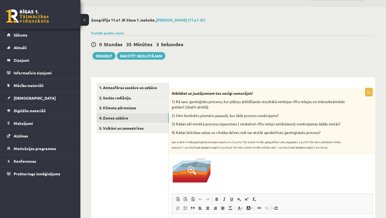
scroll to position [0, 0]
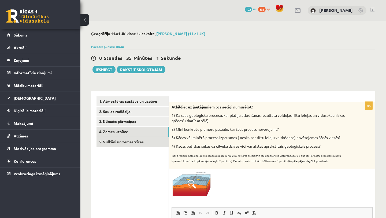
click at [149, 141] on link "5. Vulkāni un zemestrīces" at bounding box center [132, 142] width 72 height 10
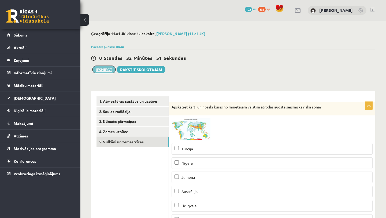
click at [110, 69] on button "Iesniegt" at bounding box center [103, 70] width 23 height 8
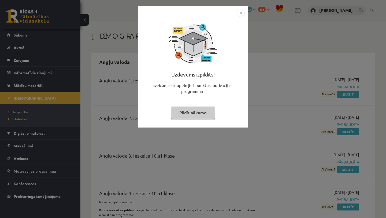
click at [216, 114] on div "Uzdevums izpildīts! Sveicam esi nopelnījis 1 punktus motivācijas programmā Pild…" at bounding box center [192, 70] width 103 height 107
click at [208, 113] on button "Pildīt nākamo" at bounding box center [193, 112] width 44 height 12
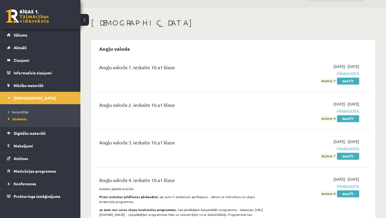
scroll to position [16, 0]
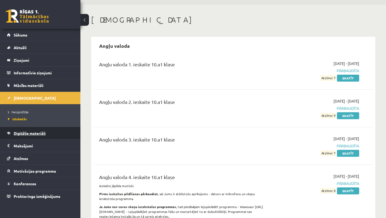
click at [38, 131] on span "Digitālie materiāli" at bounding box center [30, 132] width 32 height 5
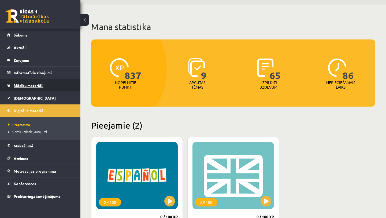
click at [40, 83] on link "Mācību materiāli" at bounding box center [40, 85] width 67 height 12
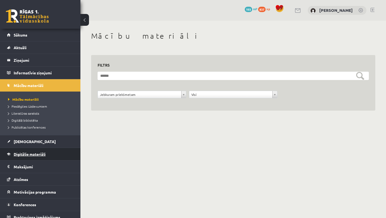
click at [39, 155] on span "Digitālie materiāli" at bounding box center [30, 153] width 32 height 5
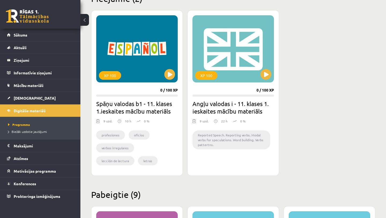
scroll to position [144, 0]
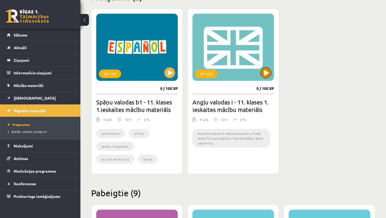
click at [263, 73] on button at bounding box center [265, 72] width 11 height 11
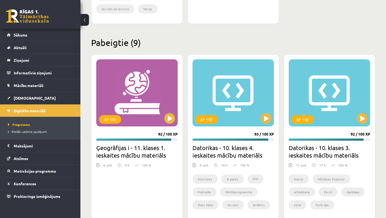
scroll to position [300, 0]
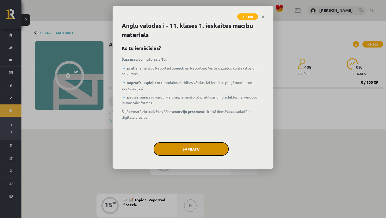
click at [214, 148] on button "Sapratu" at bounding box center [190, 148] width 75 height 13
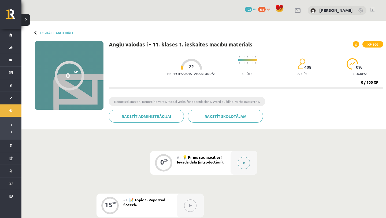
click at [247, 158] on button at bounding box center [244, 162] width 12 height 12
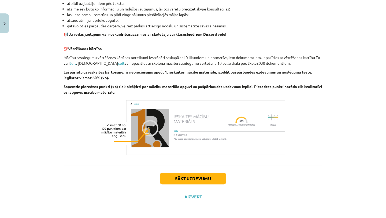
scroll to position [346, 0]
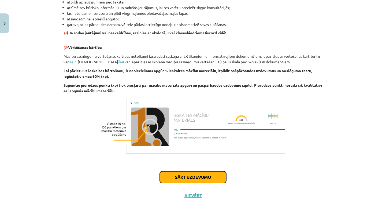
click at [222, 177] on button "Sākt uzdevumu" at bounding box center [193, 177] width 66 height 12
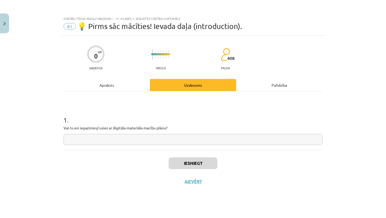
scroll to position [0, 0]
click at [183, 139] on input "text" at bounding box center [192, 139] width 259 height 11
type input "**"
click at [123, 79] on div "Apraksts" at bounding box center [106, 85] width 86 height 12
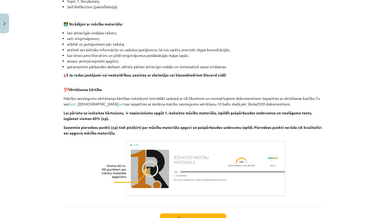
scroll to position [346, 0]
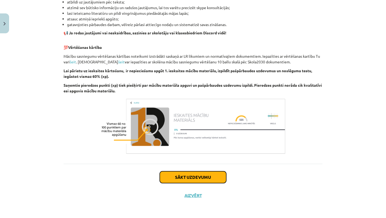
click at [179, 177] on button "Sākt uzdevumu" at bounding box center [193, 177] width 66 height 12
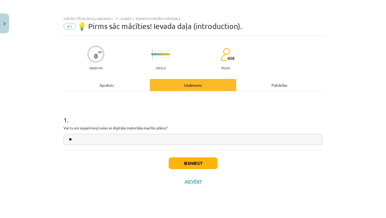
scroll to position [0, 0]
click at [178, 160] on button "Iesniegt" at bounding box center [192, 163] width 49 height 12
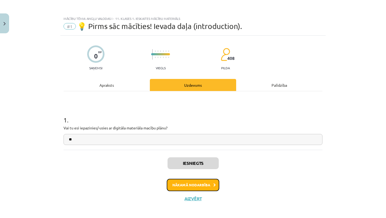
click at [215, 183] on icon at bounding box center [214, 184] width 2 height 3
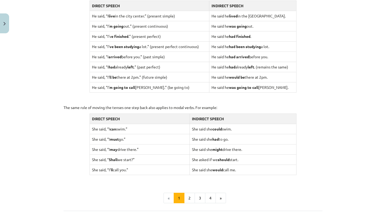
scroll to position [504, 0]
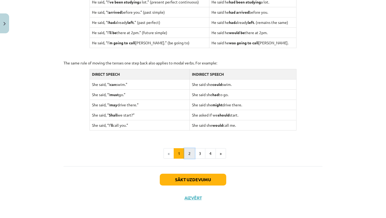
click at [190, 153] on button "2" at bounding box center [189, 153] width 11 height 11
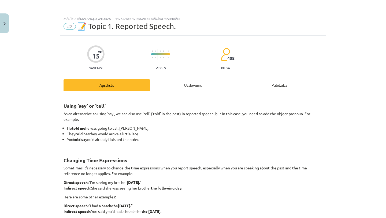
scroll to position [115, 0]
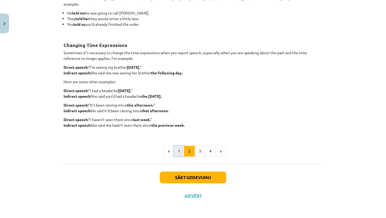
click at [178, 153] on button "1" at bounding box center [179, 150] width 11 height 11
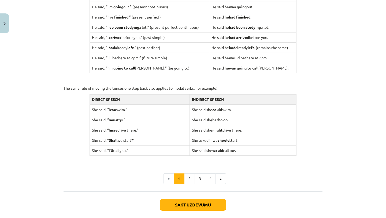
scroll to position [482, 0]
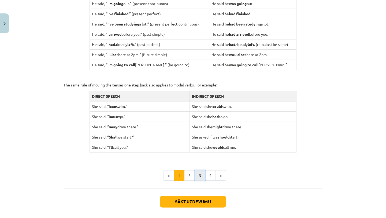
click at [194, 174] on button "3" at bounding box center [199, 175] width 11 height 11
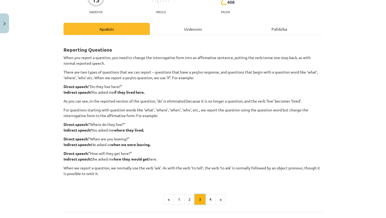
scroll to position [58, 0]
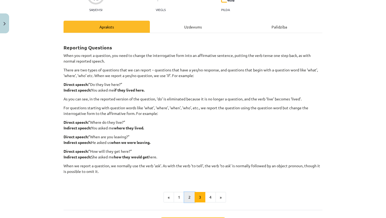
click at [186, 199] on button "2" at bounding box center [189, 197] width 11 height 11
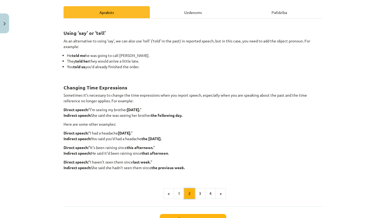
scroll to position [72, 0]
click at [201, 194] on button "3" at bounding box center [199, 193] width 11 height 11
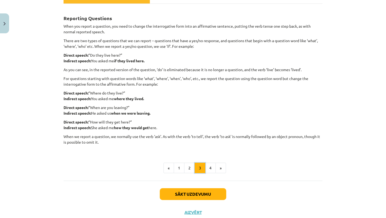
scroll to position [87, 0]
click at [211, 173] on button "4" at bounding box center [210, 168] width 11 height 11
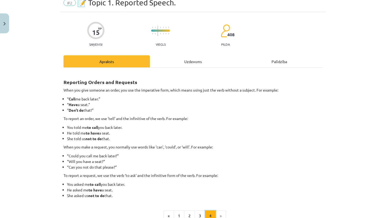
scroll to position [12, 0]
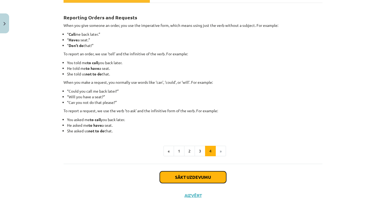
click at [213, 178] on button "Sākt uzdevumu" at bounding box center [193, 177] width 66 height 12
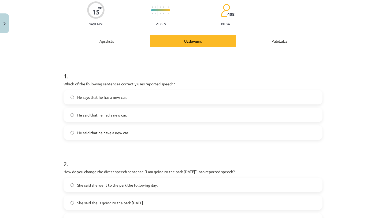
scroll to position [13, 0]
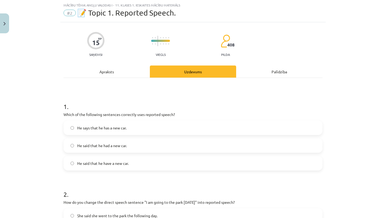
click at [173, 145] on label "He said that he had a new car." at bounding box center [193, 144] width 258 height 13
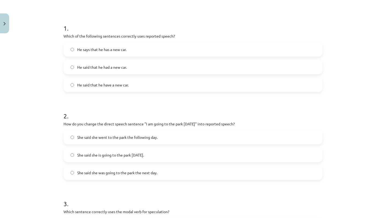
scroll to position [91, 0]
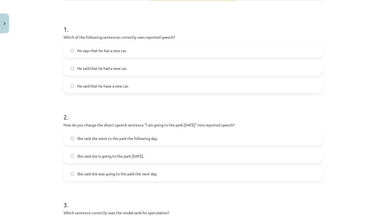
click at [164, 174] on label "She said she was going to the park the next day." at bounding box center [193, 173] width 258 height 13
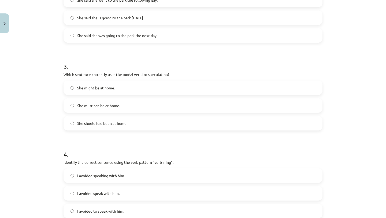
scroll to position [223, 0]
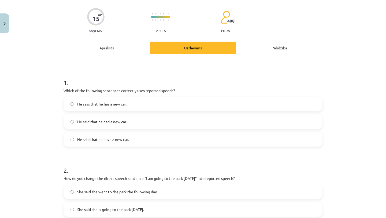
click at [118, 47] on div "Apraksts" at bounding box center [106, 48] width 86 height 12
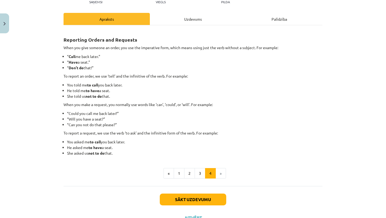
scroll to position [88, 0]
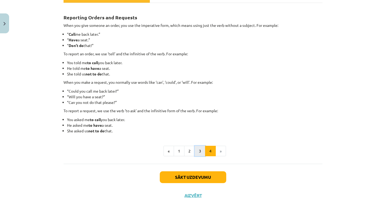
click at [202, 150] on button "3" at bounding box center [199, 150] width 11 height 11
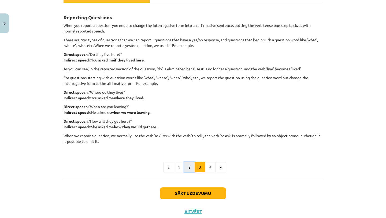
click at [189, 163] on button "2" at bounding box center [189, 167] width 11 height 11
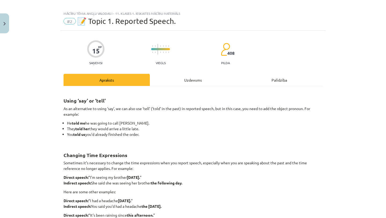
scroll to position [0, 0]
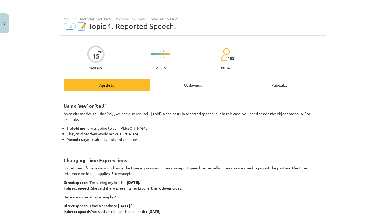
click at [198, 82] on div "Uzdevums" at bounding box center [193, 85] width 86 height 12
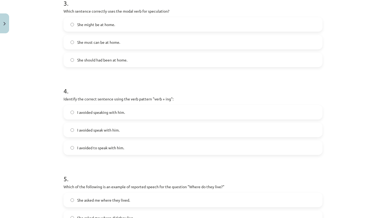
scroll to position [290, 0]
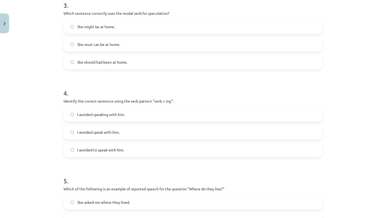
click at [188, 65] on label "She should had been at home." at bounding box center [193, 61] width 258 height 13
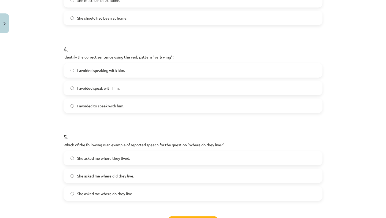
scroll to position [334, 0]
click at [181, 66] on label "I avoided speaking with him." at bounding box center [193, 69] width 258 height 13
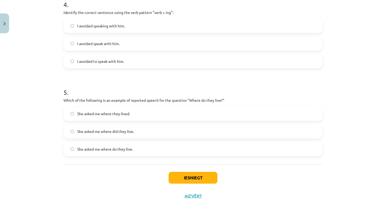
scroll to position [378, 0]
click at [148, 114] on label "She asked me where they lived." at bounding box center [193, 112] width 258 height 13
click at [197, 182] on button "Iesniegt" at bounding box center [192, 177] width 49 height 12
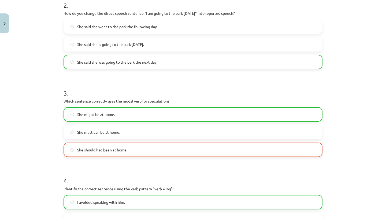
scroll to position [395, 0]
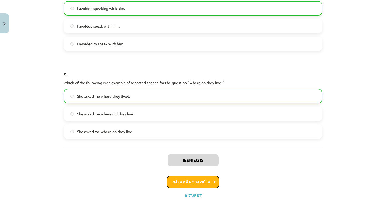
click at [205, 185] on button "Nākamā nodarbība" at bounding box center [193, 181] width 53 height 12
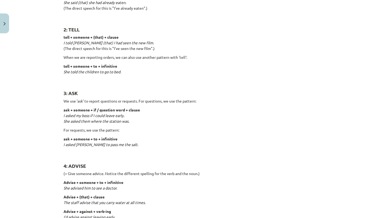
scroll to position [0, 0]
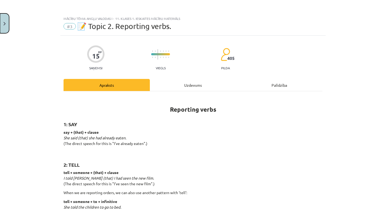
click at [3, 30] on button "Close" at bounding box center [4, 23] width 9 height 20
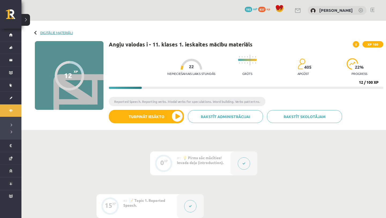
click at [64, 33] on link "Digitālie materiāli" at bounding box center [56, 33] width 33 height 4
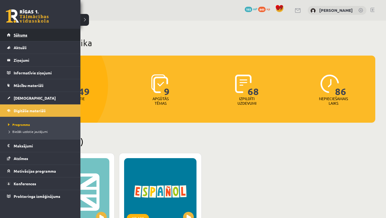
click at [11, 35] on link "Sākums" at bounding box center [40, 35] width 67 height 12
